Goal: Information Seeking & Learning: Learn about a topic

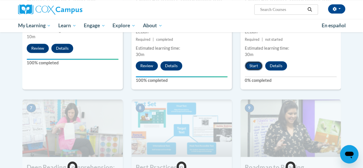
click at [256, 66] on button "Start" at bounding box center [254, 65] width 18 height 9
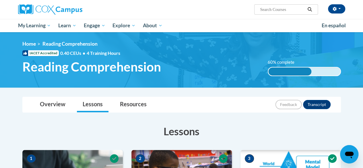
click at [332, 124] on h3 "Lessons" at bounding box center [181, 131] width 318 height 14
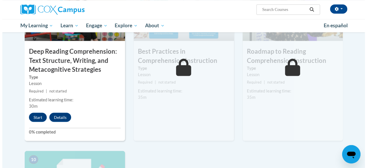
scroll to position [482, 0]
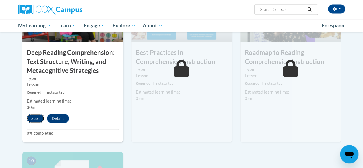
click at [33, 118] on button "Start" at bounding box center [36, 118] width 18 height 9
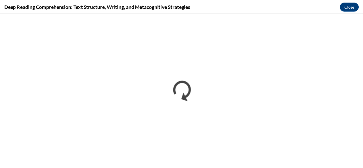
scroll to position [0, 0]
